Goal: Transaction & Acquisition: Subscribe to service/newsletter

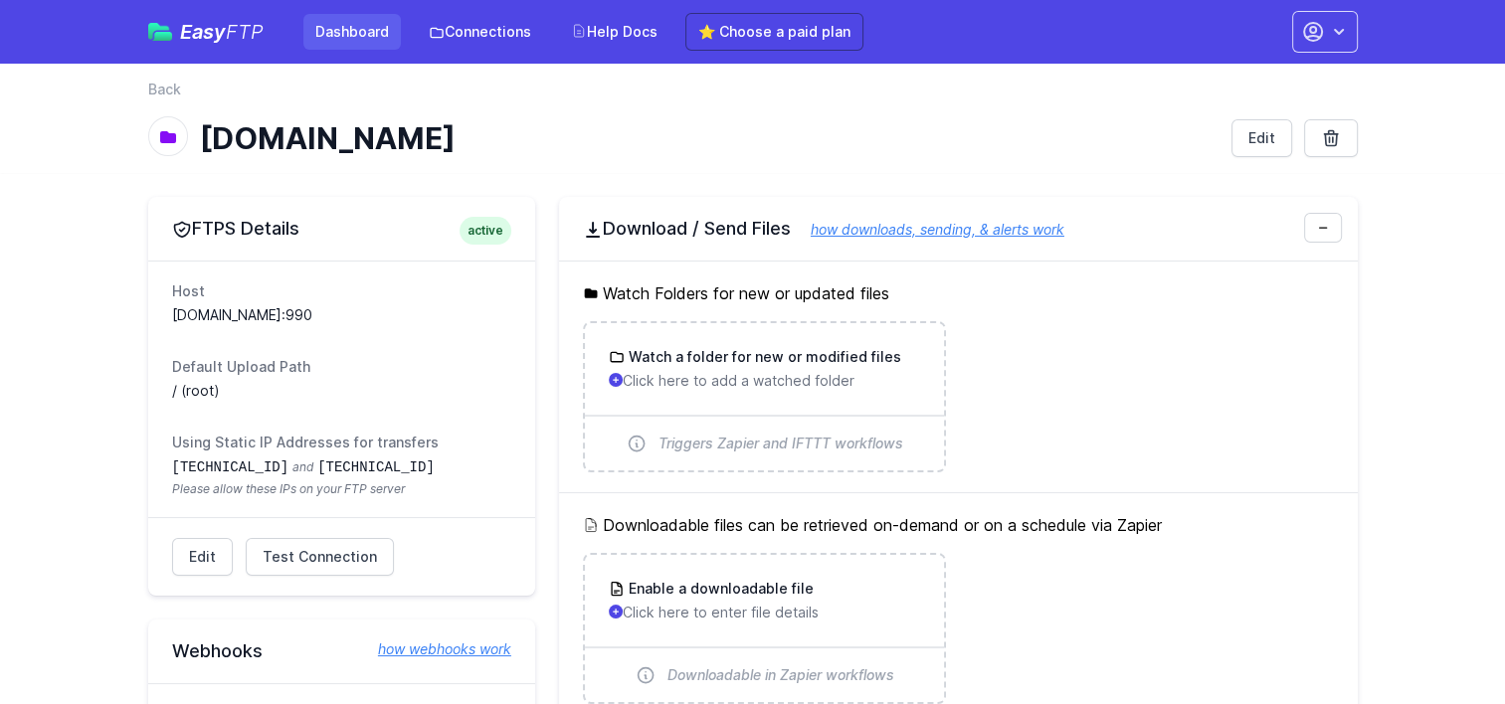
click at [363, 31] on link "Dashboard" at bounding box center [351, 32] width 97 height 36
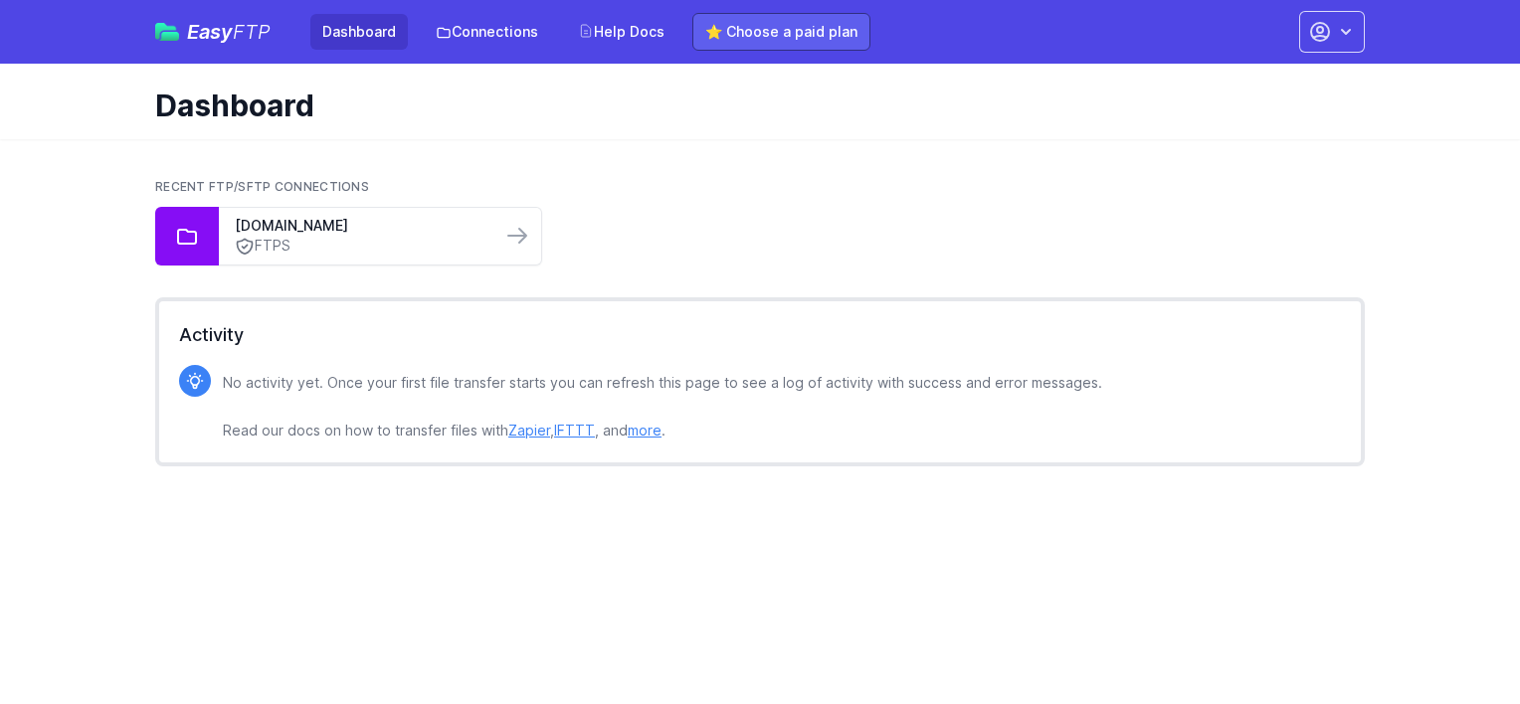
click at [802, 38] on link "⭐ Choose a paid plan" at bounding box center [781, 32] width 178 height 38
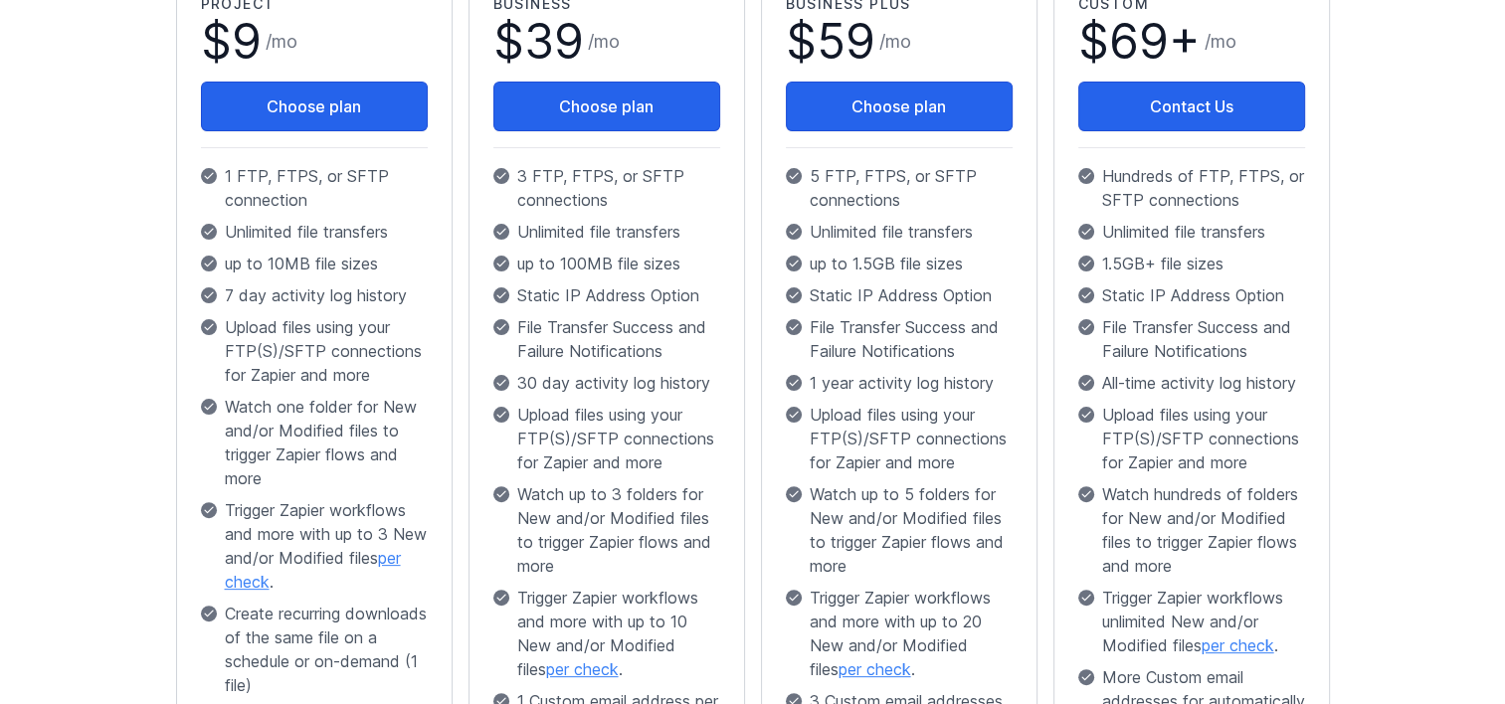
scroll to position [497, 0]
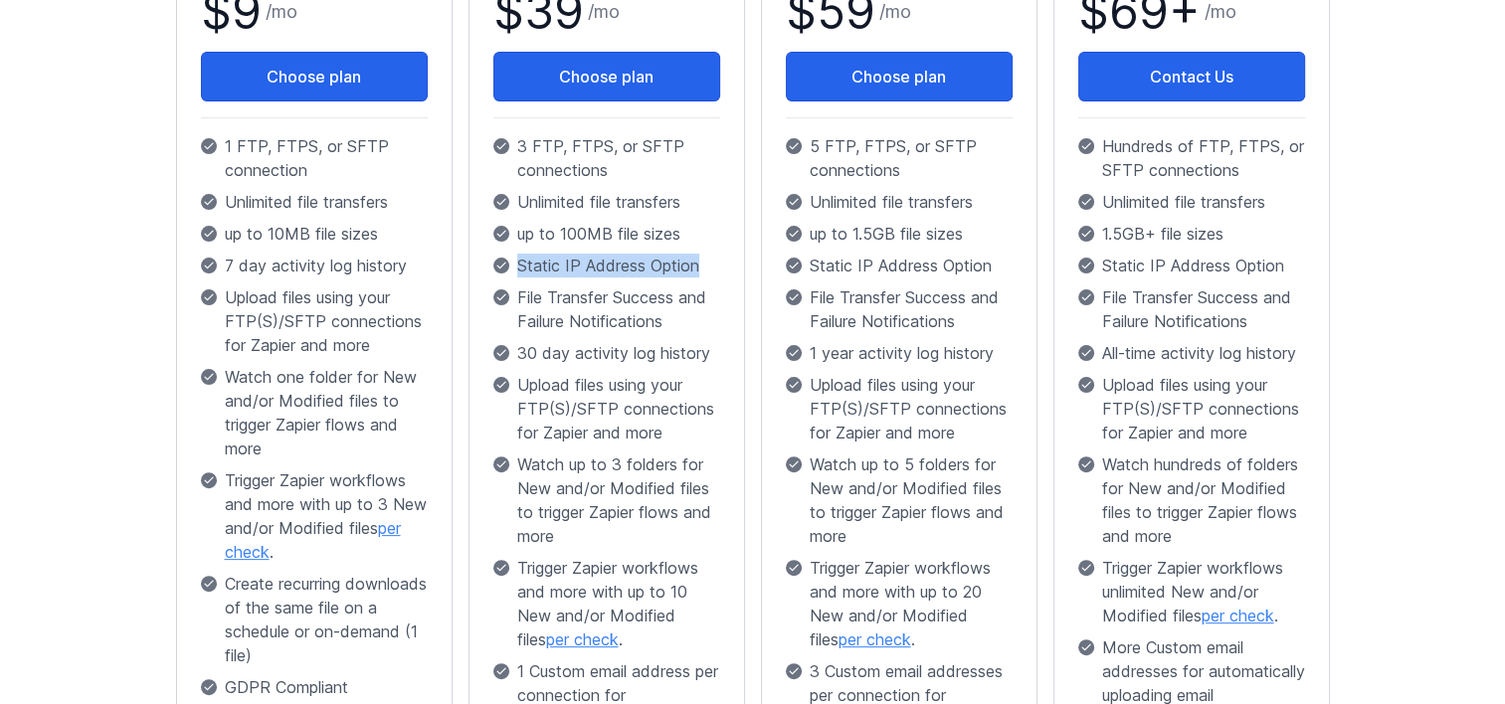
drag, startPoint x: 514, startPoint y: 260, endPoint x: 701, endPoint y: 273, distance: 187.5
click at [701, 273] on p "Static IP Address Option" at bounding box center [606, 266] width 227 height 24
drag, startPoint x: 701, startPoint y: 273, endPoint x: 653, endPoint y: 293, distance: 53.0
click at [653, 293] on p "File Transfer Success and Failure Notifications" at bounding box center [606, 310] width 227 height 48
